Goal: Information Seeking & Learning: Learn about a topic

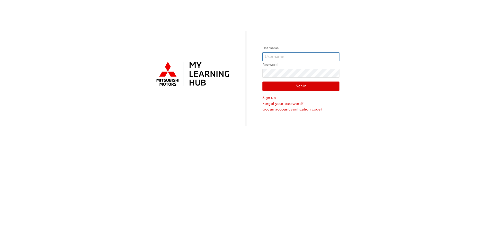
click at [316, 58] on input "text" at bounding box center [300, 56] width 77 height 9
click at [272, 57] on input "text" at bounding box center [300, 56] width 77 height 9
type input "dimuth.handi@suttonschullora.com.au"
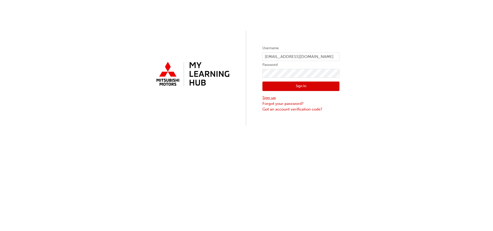
click at [269, 99] on link "Sign up" at bounding box center [300, 98] width 77 height 6
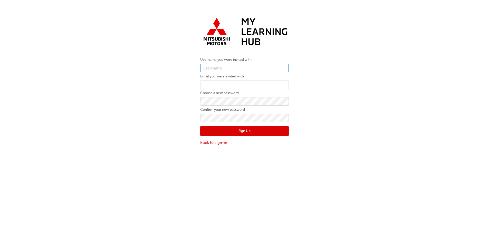
click at [233, 69] on input "text" at bounding box center [244, 68] width 89 height 9
type input "0005987551"
click at [233, 84] on input "email" at bounding box center [244, 85] width 89 height 9
type input "dimuth.handi@suttonscullora.com.au"
click at [235, 134] on button "Sign Up" at bounding box center [244, 131] width 89 height 10
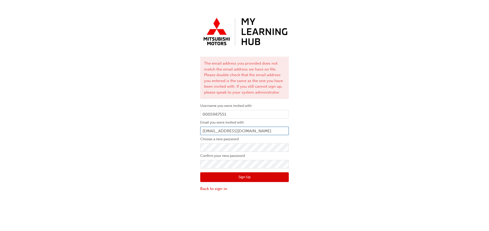
click at [247, 131] on input "dimuth.handi@suttonscullora.com.au" at bounding box center [244, 131] width 89 height 9
type input "dimuth.handi@suttonschullora.com.au"
click at [244, 179] on button "Sign Up" at bounding box center [244, 178] width 89 height 10
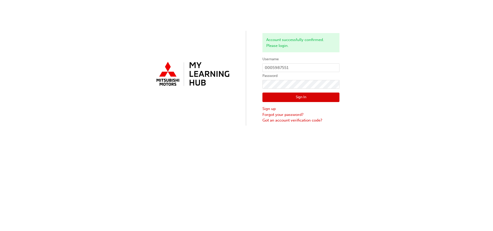
click at [290, 98] on button "Sign In" at bounding box center [300, 98] width 77 height 10
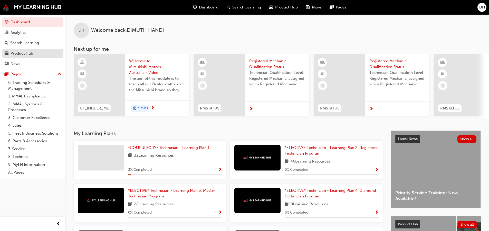
click at [30, 57] on link "Product Hub" at bounding box center [32, 54] width 61 height 10
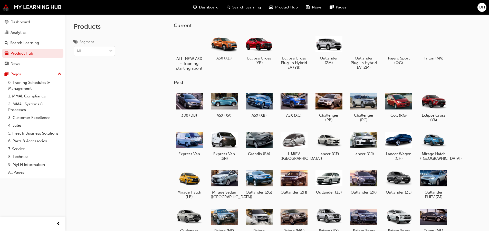
click at [195, 53] on div at bounding box center [189, 44] width 29 height 21
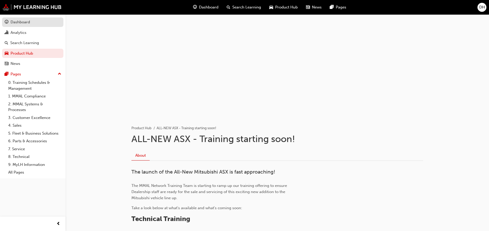
click at [45, 23] on div "Dashboard" at bounding box center [33, 22] width 56 height 6
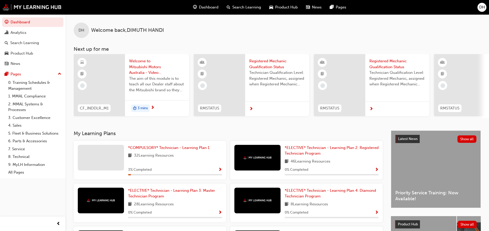
click at [260, 67] on span "Registered Mechanic Qualification Status" at bounding box center [277, 64] width 56 height 12
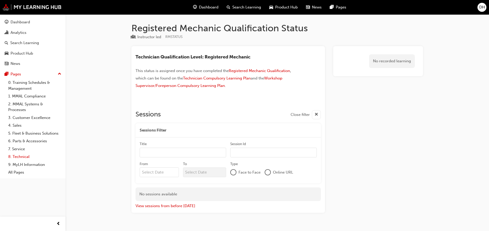
click at [19, 154] on link "8. Technical" at bounding box center [34, 157] width 57 height 8
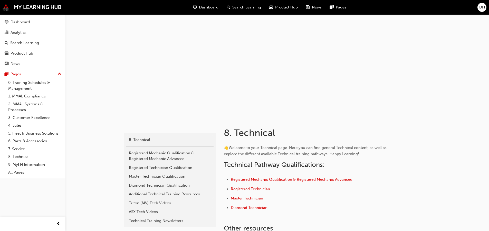
click at [252, 180] on span "Registered Mechanic Qualification & Registered Mechanic Advanced" at bounding box center [292, 179] width 122 height 5
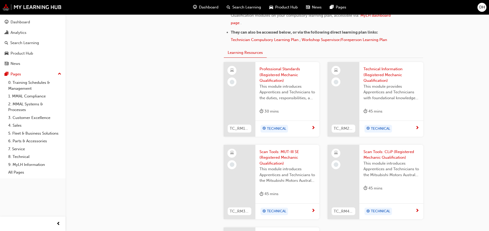
scroll to position [365, 0]
click at [11, 51] on div "Product Hub" at bounding box center [22, 54] width 23 height 6
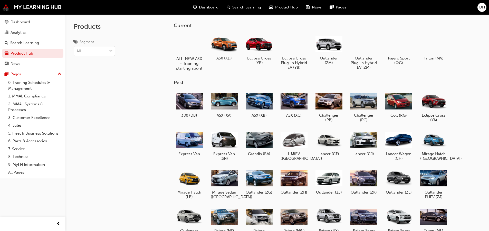
click at [177, 62] on h5 "ALL-NEW ASX - Training starting soon!" at bounding box center [189, 63] width 29 height 15
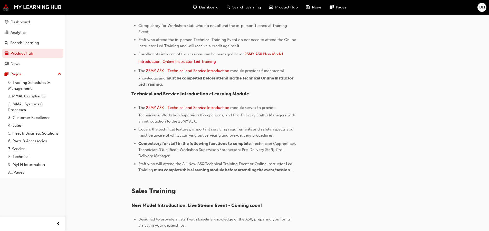
scroll to position [280, 0]
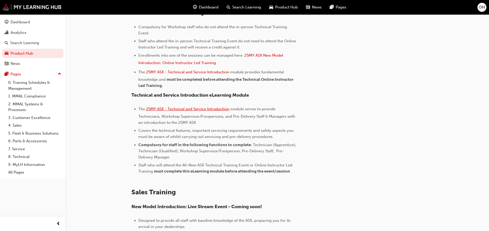
click at [181, 108] on span "25MY ASX - Technical and Service Introduction" at bounding box center [187, 109] width 83 height 5
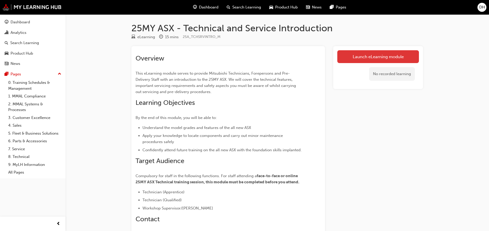
click at [341, 53] on link "Launch eLearning module" at bounding box center [378, 56] width 82 height 13
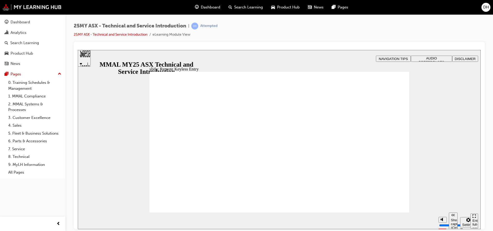
type input "21"
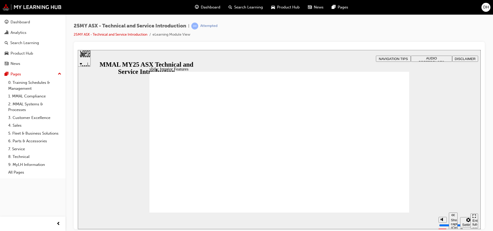
type input "17"
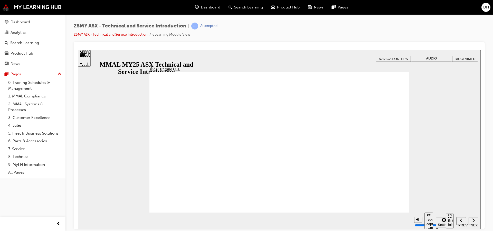
click at [389, 214] on section "Pause (Ctrl+Alt+P) Replay (Ctrl+Alt+R) Show captions (Ctrl+Alt+C) Playback spee…" at bounding box center [279, 221] width 403 height 17
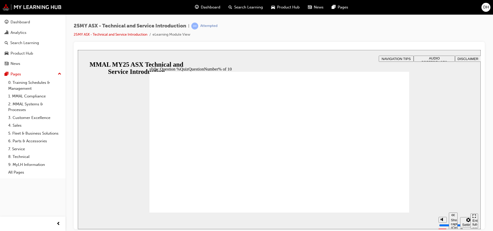
radio input "true"
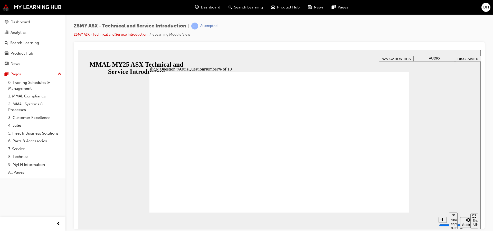
radio input "true"
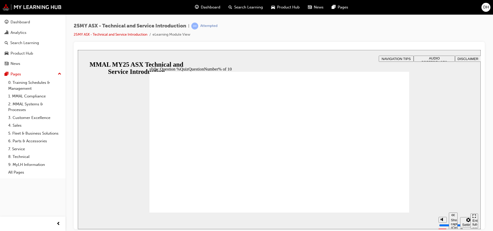
radio input "true"
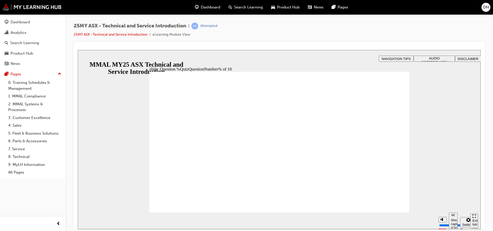
radio input "true"
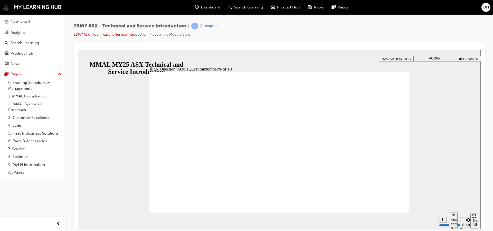
radio input "true"
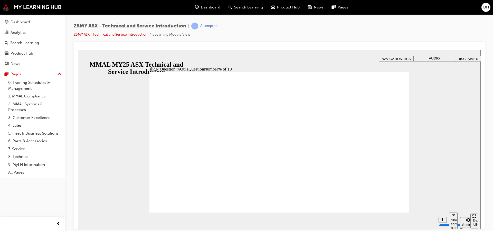
radio input "true"
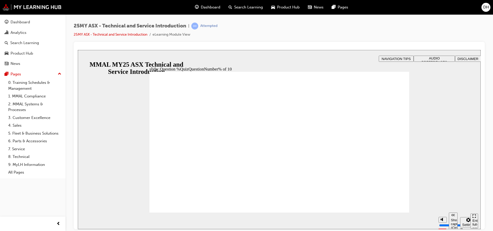
radio input "true"
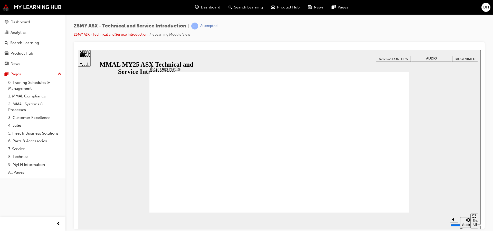
radio input "true"
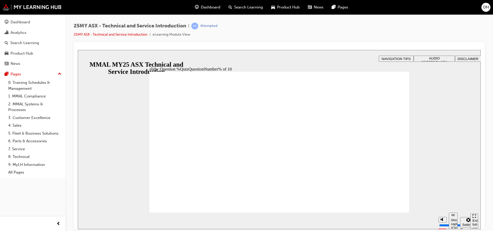
radio input "true"
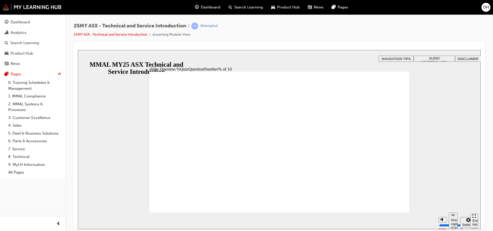
radio input "true"
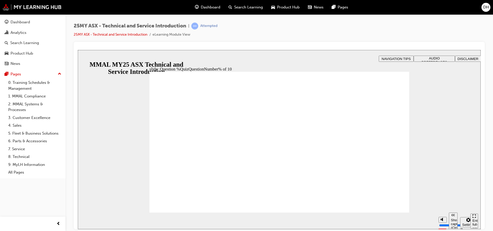
radio input "true"
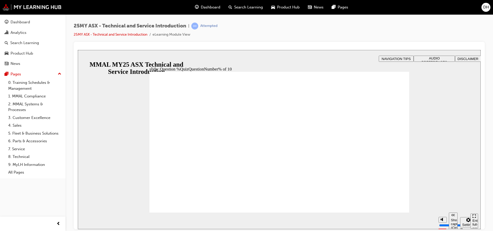
radio input "true"
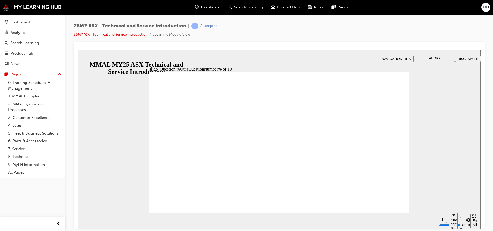
radio input "true"
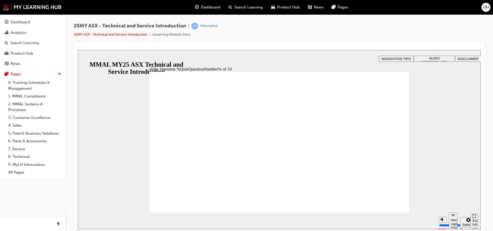
radio input "true"
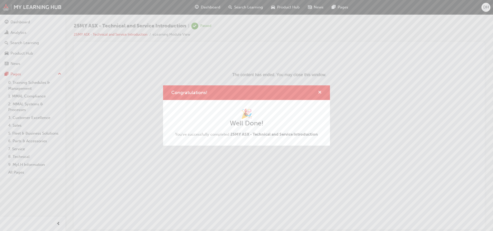
click at [319, 92] on span "cross-icon" at bounding box center [320, 93] width 4 height 5
